Goal: Information Seeking & Learning: Learn about a topic

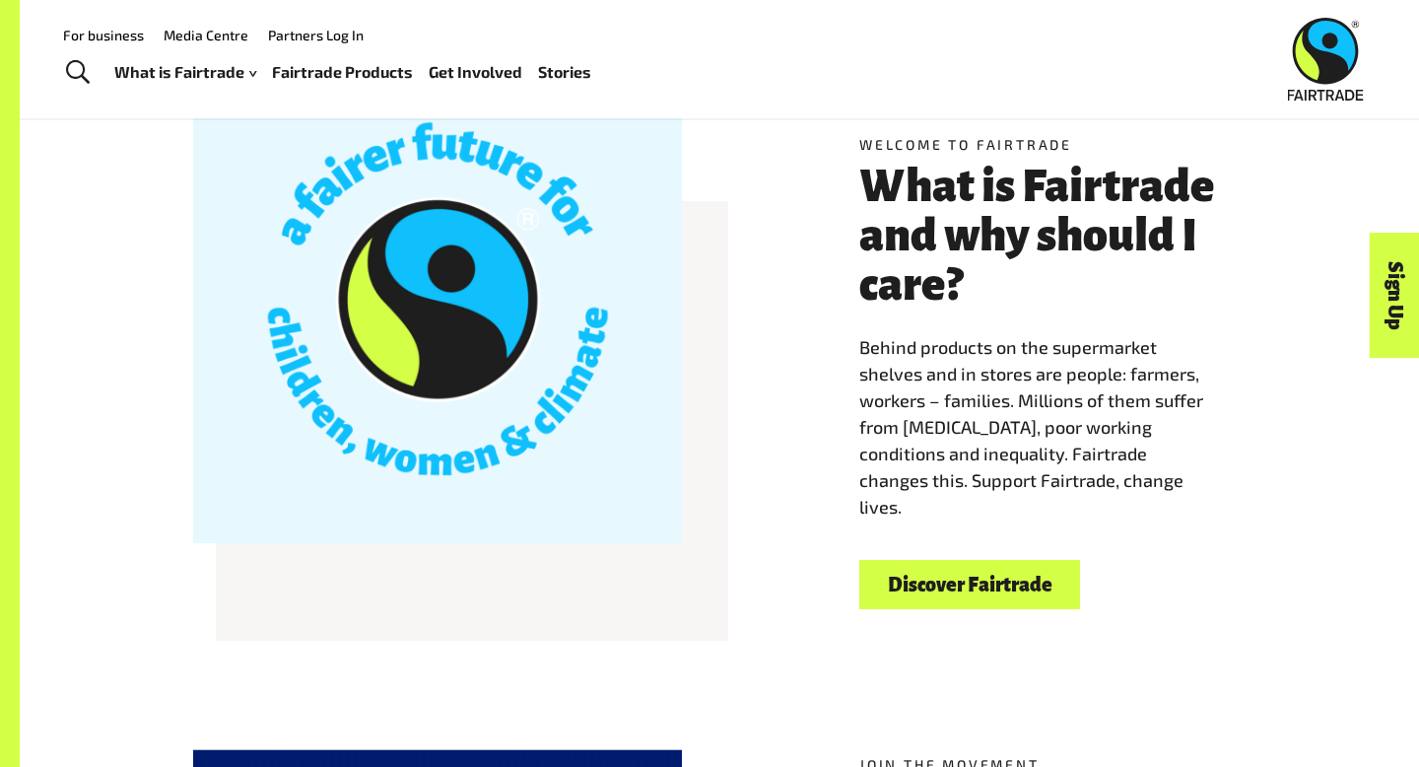
scroll to position [452, 0]
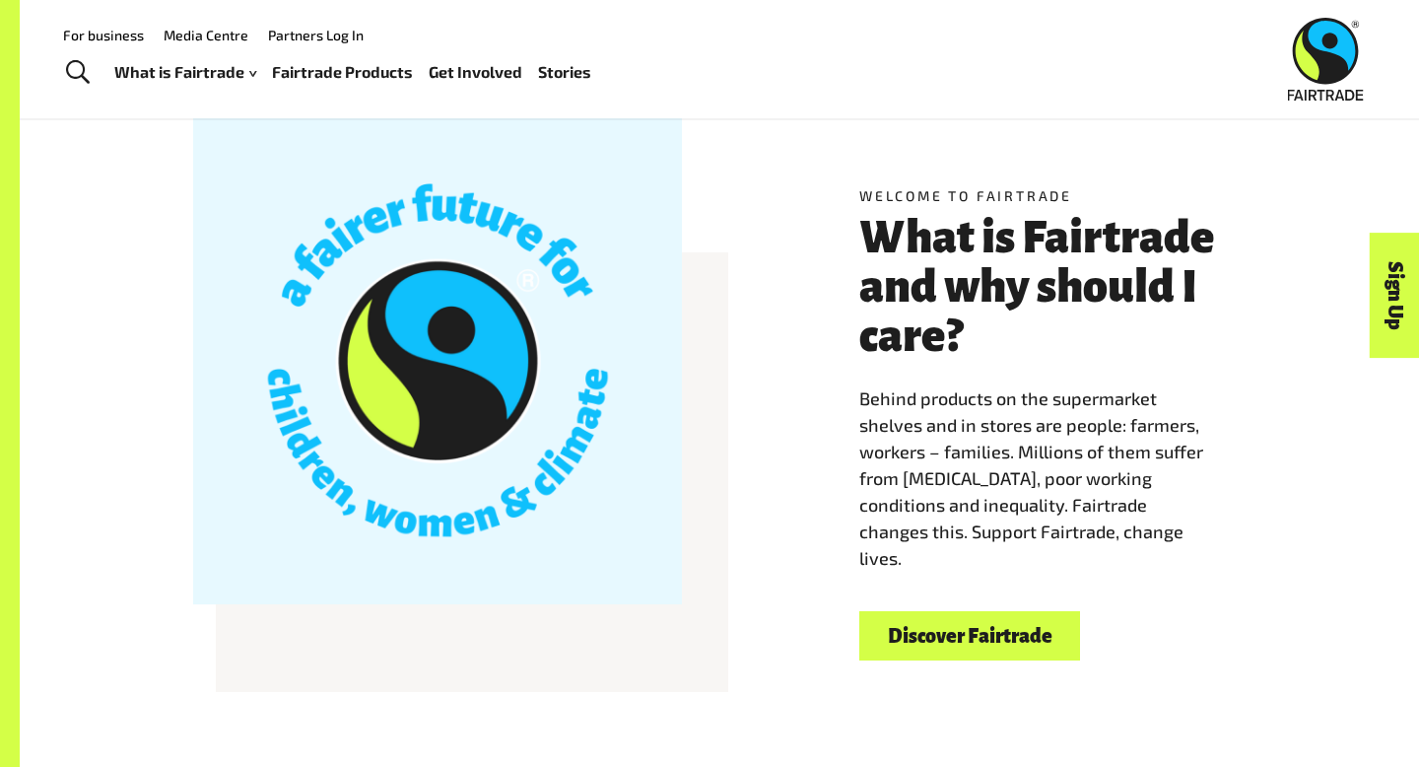
click at [911, 635] on link "Discover Fairtrade" at bounding box center [969, 636] width 221 height 50
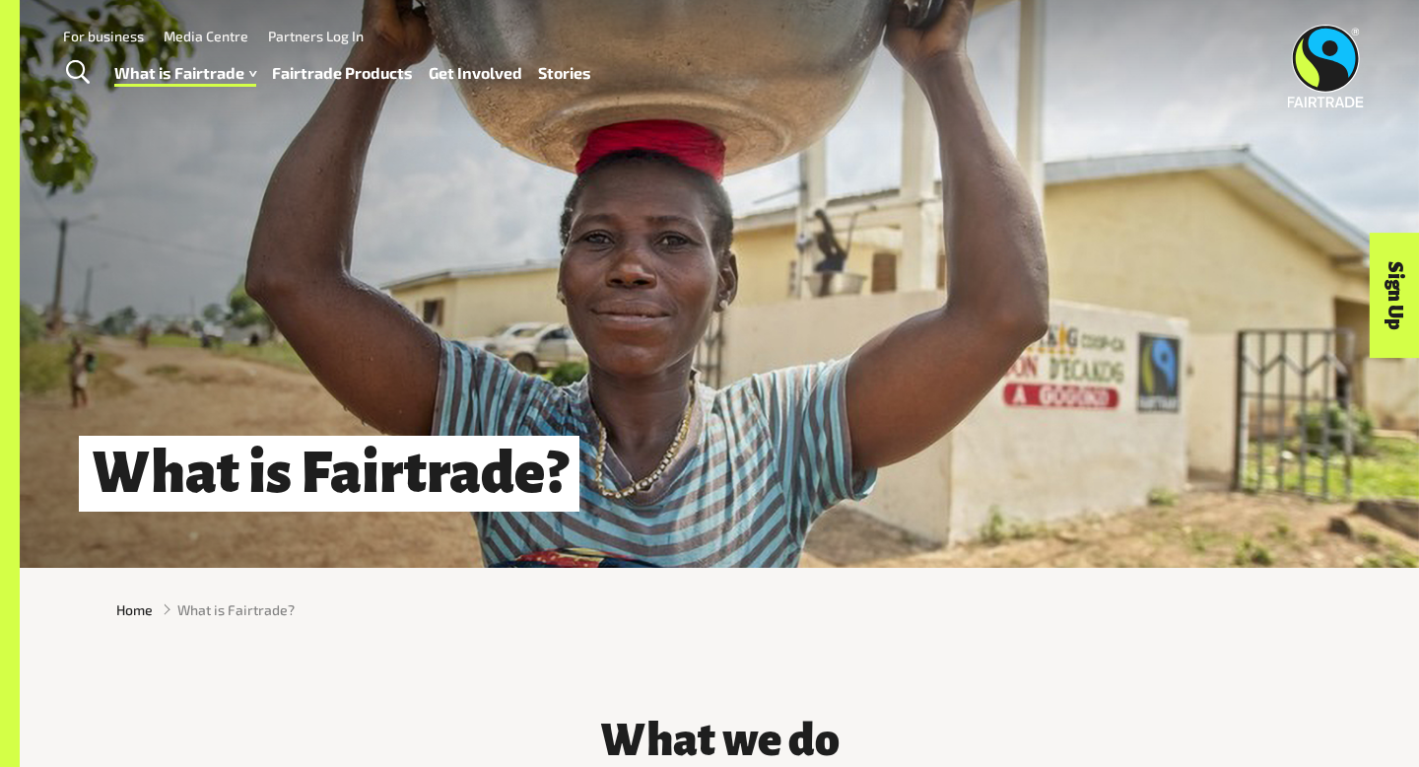
click at [181, 38] on link "Media Centre" at bounding box center [206, 36] width 85 height 17
